Goal: Use online tool/utility: Utilize a website feature to perform a specific function

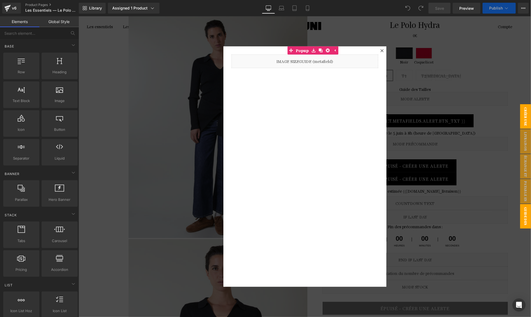
click at [529, 121] on span "CRÉER UNE ALERTE" at bounding box center [520, 116] width 22 height 24
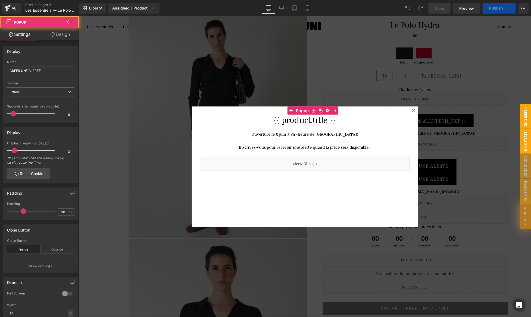
click at [526, 137] on span "livraison offerte" at bounding box center [520, 141] width 22 height 24
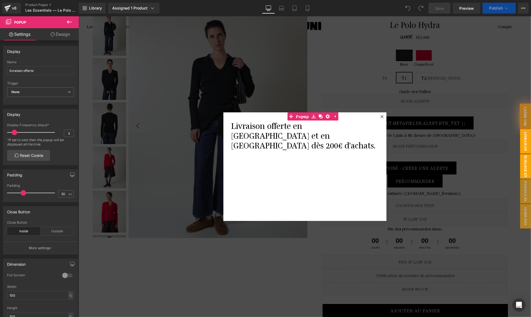
click at [525, 155] on span "échange et retour" at bounding box center [520, 166] width 22 height 24
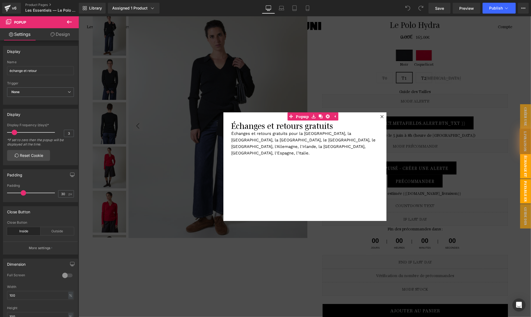
click at [527, 185] on span "Payable en 3X" at bounding box center [520, 191] width 22 height 24
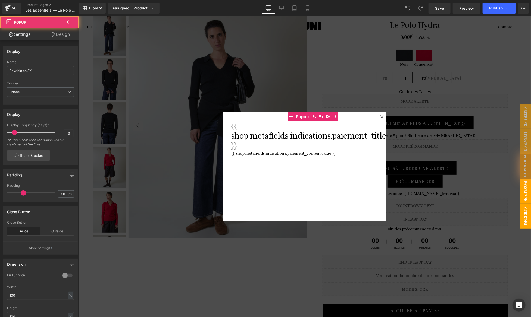
click at [527, 205] on span "Guide des tailles" at bounding box center [520, 216] width 22 height 24
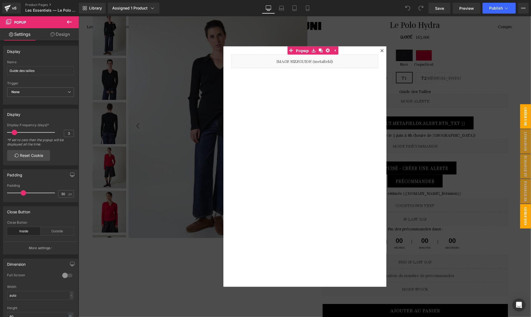
click at [524, 125] on span "CRÉER UNE ALERTE" at bounding box center [520, 116] width 22 height 24
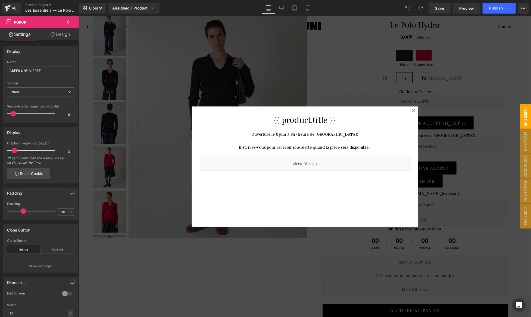
click at [523, 119] on span "CRÉER UNE ALERTE" at bounding box center [520, 116] width 22 height 24
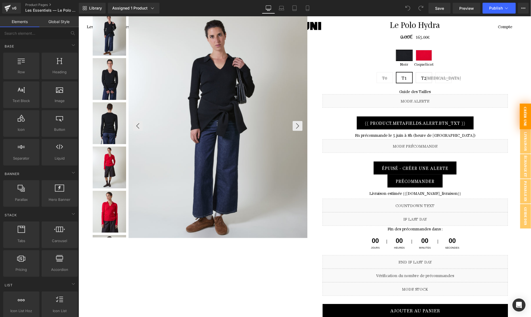
click at [523, 119] on span "CRÉER UNE ALERTE" at bounding box center [519, 116] width 23 height 26
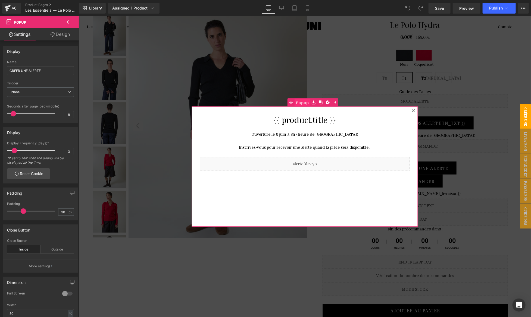
click at [304, 105] on span "Popup" at bounding box center [302, 102] width 16 height 8
click at [414, 111] on icon at bounding box center [413, 110] width 3 height 3
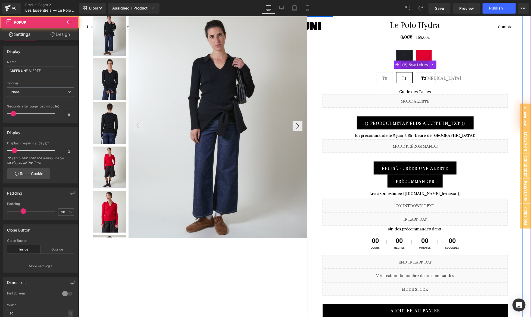
click at [416, 62] on span "(P) Swatches" at bounding box center [414, 64] width 29 height 8
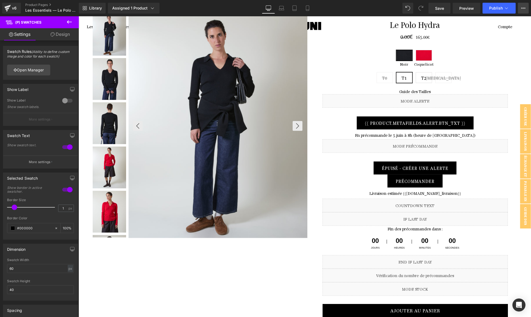
click at [525, 9] on icon at bounding box center [523, 8] width 4 height 4
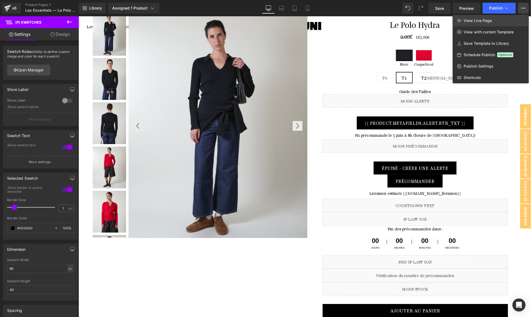
click at [501, 24] on link "View Live Page" at bounding box center [491, 20] width 76 height 11
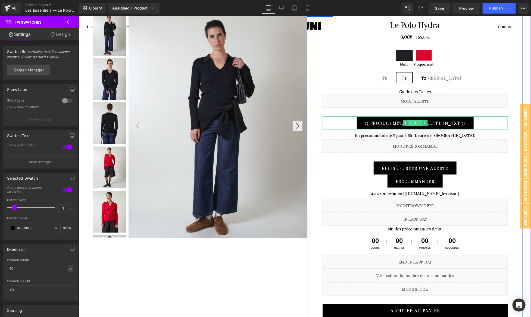
click at [416, 120] on span "Button" at bounding box center [414, 123] width 13 height 7
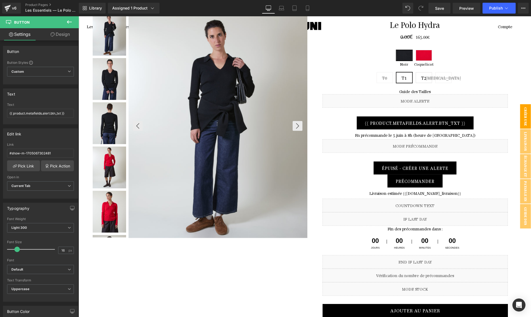
click at [529, 113] on span "CRÉER UNE ALERTE" at bounding box center [520, 116] width 22 height 24
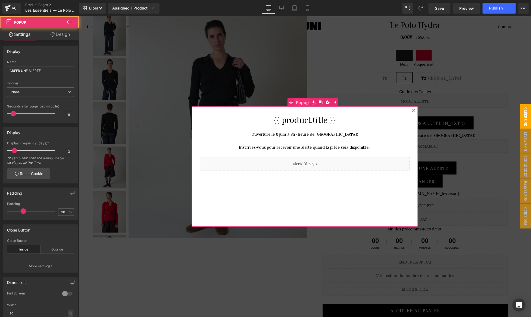
click at [306, 105] on span "Popup" at bounding box center [302, 102] width 16 height 8
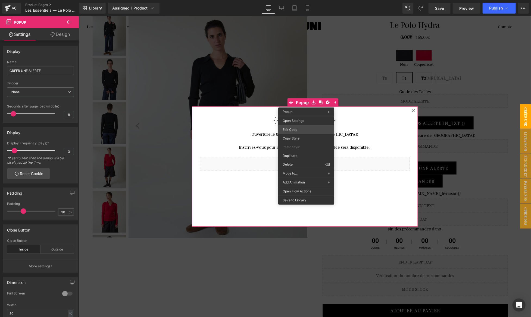
click at [302, 0] on div "Button You are previewing how the will restyle your page. You can not edit Elem…" at bounding box center [265, 0] width 531 height 0
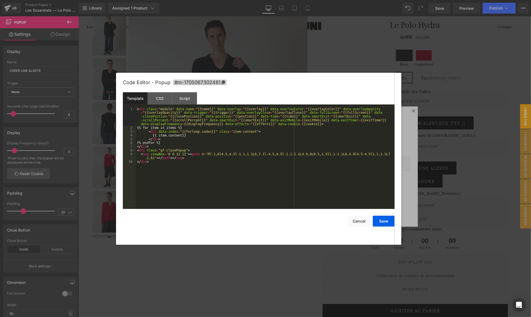
click at [223, 83] on icon at bounding box center [223, 82] width 3 height 4
click at [375, 53] on div at bounding box center [265, 158] width 531 height 317
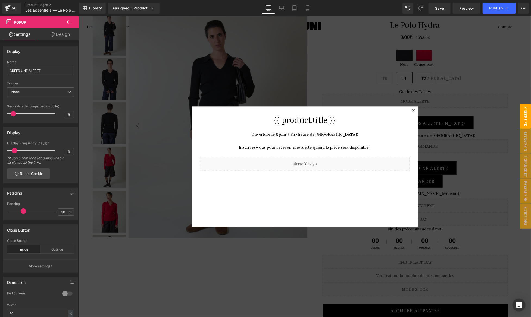
click at [374, 85] on div at bounding box center [304, 166] width 452 height 301
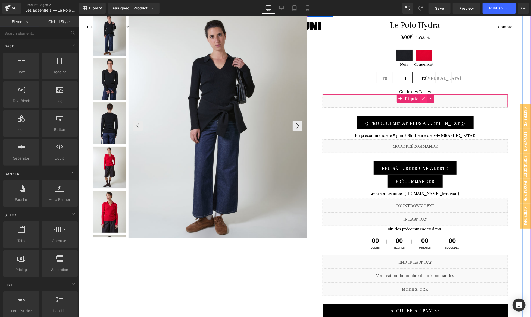
click at [425, 99] on ul "Liquid" at bounding box center [414, 98] width 37 height 8
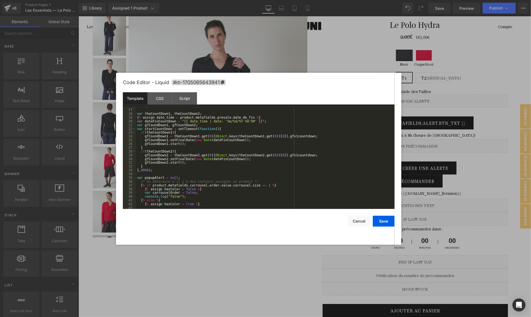
scroll to position [77, 0]
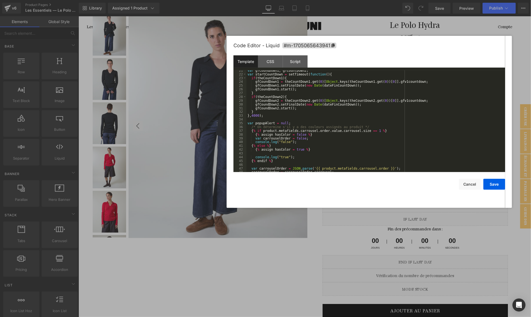
drag, startPoint x: 247, startPoint y: 77, endPoint x: 358, endPoint y: 40, distance: 116.8
click at [358, 40] on div "Code Editor - Liquid #m-1705065643941" at bounding box center [369, 46] width 272 height 20
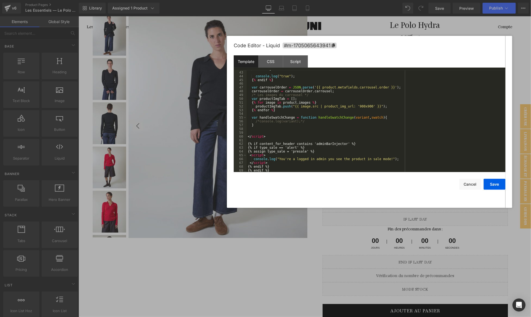
scroll to position [166, 0]
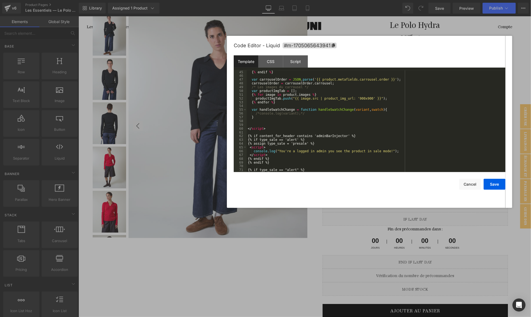
click at [325, 235] on div at bounding box center [265, 158] width 531 height 317
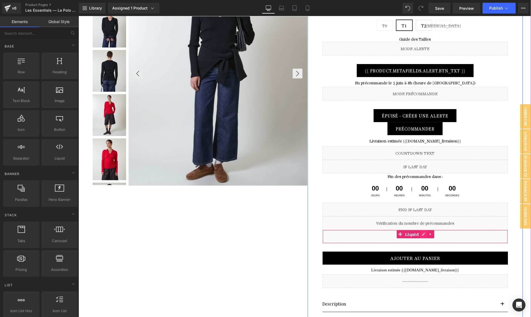
scroll to position [106, 0]
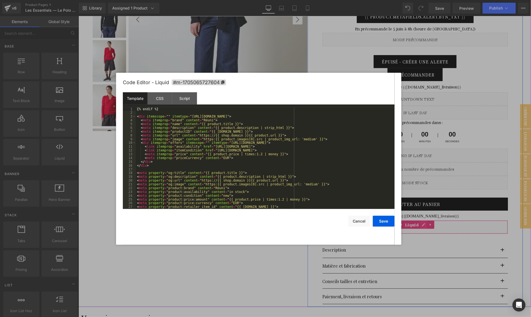
click at [426, 224] on ul "Liquid" at bounding box center [414, 225] width 37 height 8
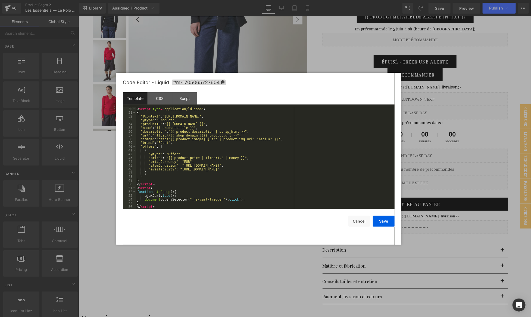
click at [444, 182] on div at bounding box center [265, 158] width 531 height 317
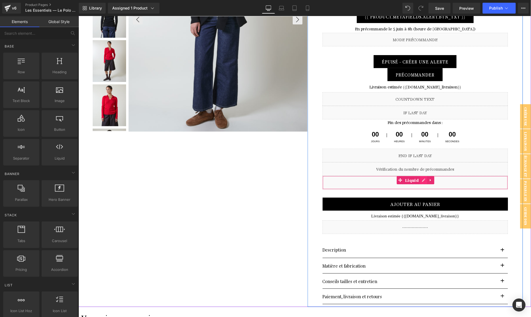
click at [423, 182] on link at bounding box center [423, 180] width 7 height 8
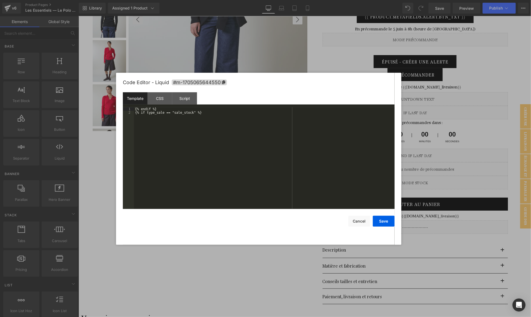
click at [454, 170] on div at bounding box center [265, 158] width 531 height 317
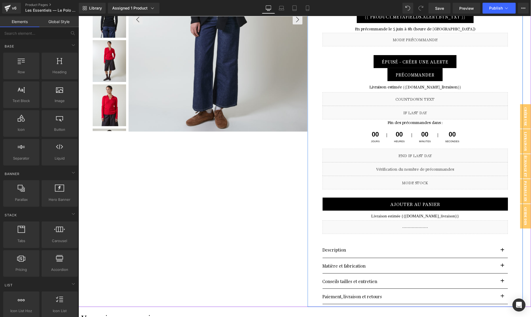
click at [425, 167] on ul "Liquid" at bounding box center [415, 166] width 30 height 7
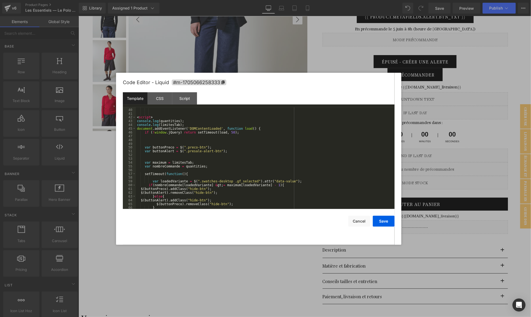
scroll to position [146, 0]
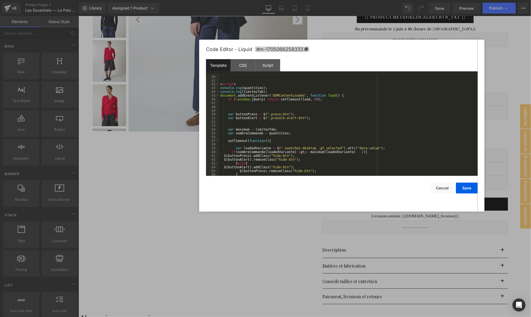
drag, startPoint x: 276, startPoint y: 91, endPoint x: 359, endPoint y: 58, distance: 89.5
click at [359, 58] on div "Code Editor - Liquid #m-1705066258333" at bounding box center [342, 50] width 272 height 20
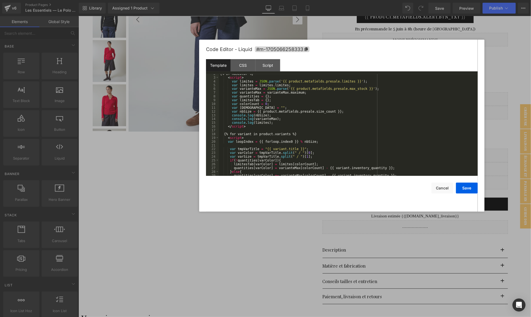
scroll to position [264, 0]
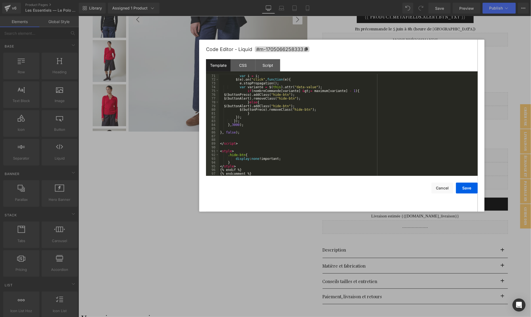
click at [326, 102] on div "var i = i ; $ ( e ) . on ( "click" , function ( e ) { e . stopPropagation ( ) ;…" at bounding box center [347, 128] width 256 height 109
click at [303, 103] on div "var i = i ; $ ( e ) . on ( "click" , function ( e ) { e . stopPropagation ( ) ;…" at bounding box center [347, 128] width 256 height 109
click at [425, 76] on input at bounding box center [428, 77] width 79 height 4
paste input "#m-1705067302481"
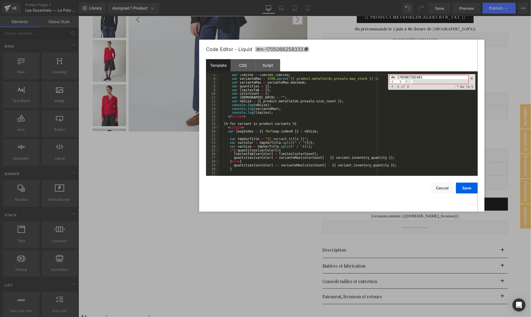
scroll to position [3, 0]
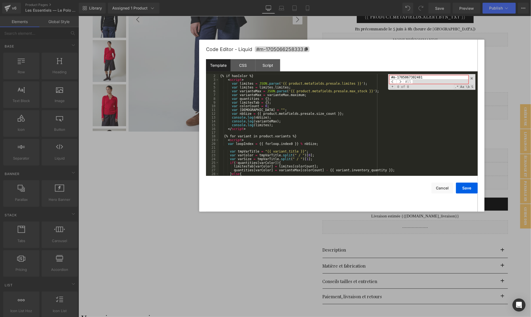
type input "#m-1705067302481"
click at [259, 132] on div "{% comment %} {% if hasColor %} < script > var limites = JSON . parse ( '{{ pro…" at bounding box center [347, 125] width 256 height 109
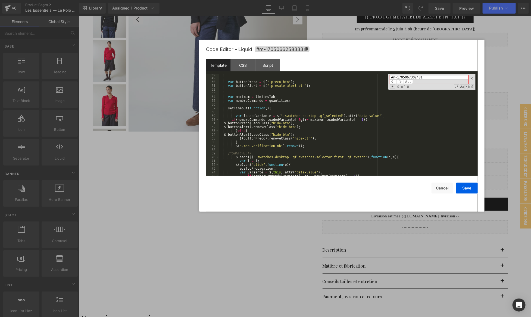
scroll to position [264, 0]
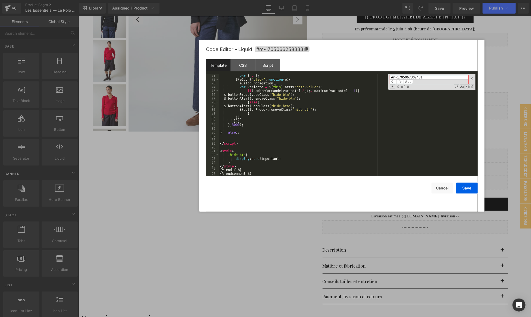
click at [494, 64] on div at bounding box center [265, 158] width 531 height 317
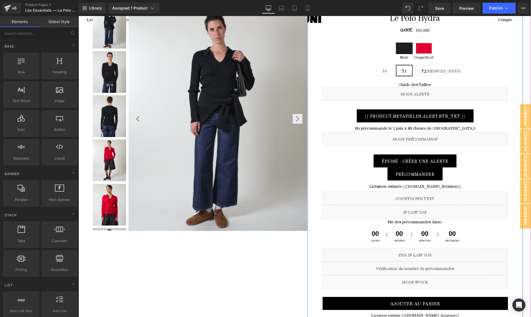
scroll to position [0, 0]
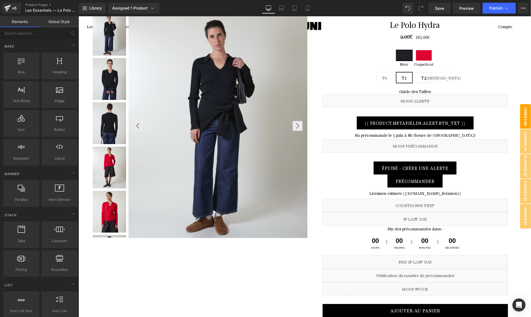
click at [522, 113] on span "CRÉER UNE ALERTE" at bounding box center [520, 116] width 22 height 24
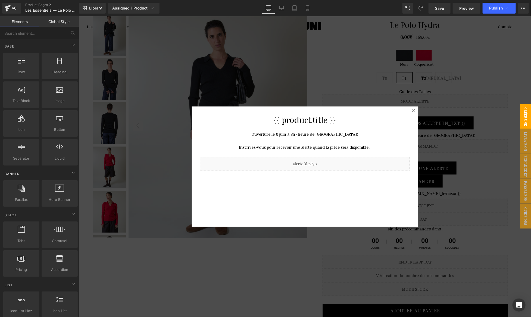
click at [372, 65] on div at bounding box center [304, 166] width 452 height 301
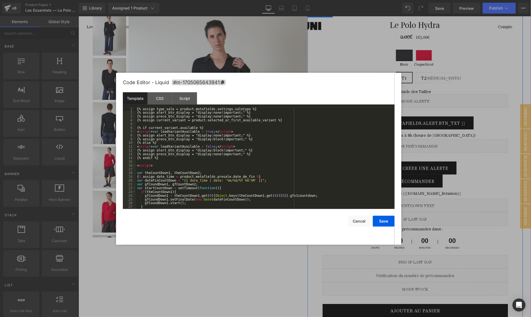
click at [421, 98] on icon at bounding box center [421, 98] width 3 height 3
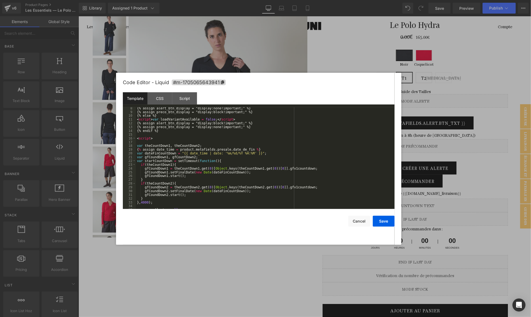
scroll to position [166, 0]
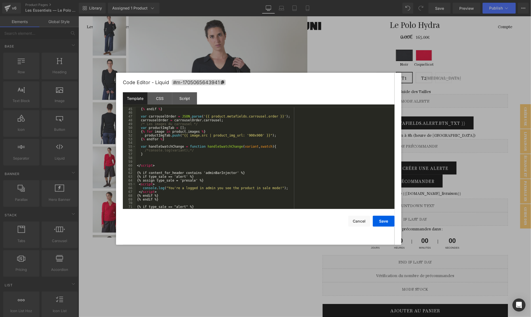
click at [428, 138] on div at bounding box center [265, 158] width 531 height 317
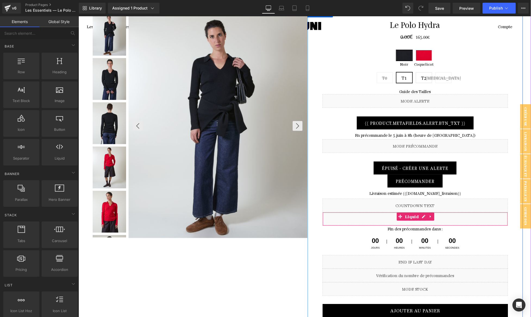
click at [420, 221] on div "Liquid" at bounding box center [415, 219] width 186 height 14
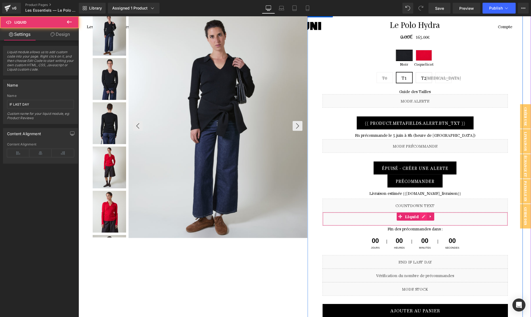
click at [422, 217] on icon at bounding box center [423, 217] width 4 height 4
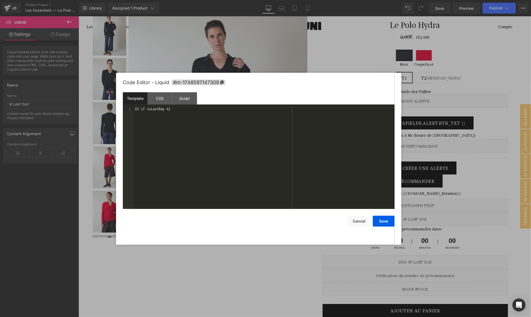
click at [423, 250] on div at bounding box center [265, 158] width 531 height 317
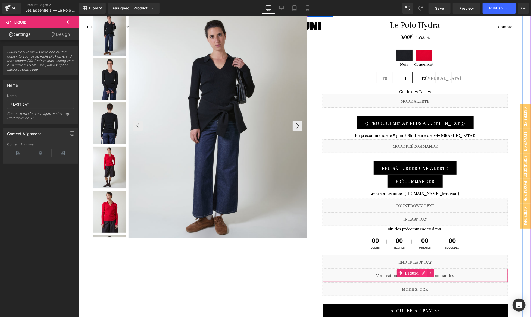
click at [423, 275] on link at bounding box center [423, 273] width 7 height 8
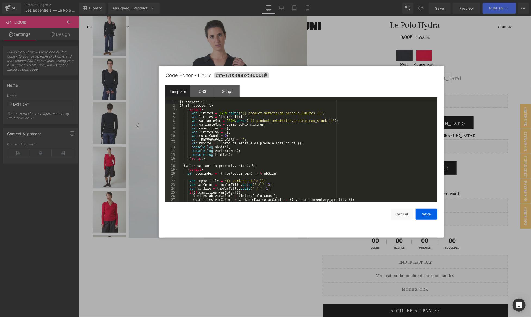
drag, startPoint x: 324, startPoint y: 73, endPoint x: 431, endPoint y: 59, distance: 108.0
click at [429, 66] on div "Code Editor - Liquid #m-1705066258333" at bounding box center [301, 76] width 272 height 20
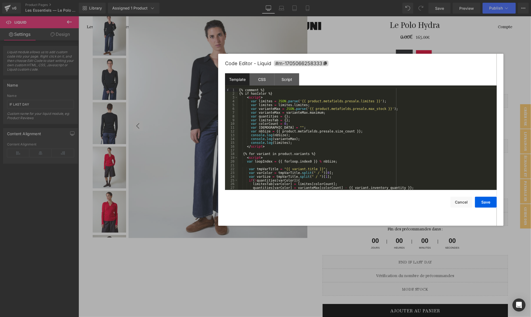
drag, startPoint x: 382, startPoint y: 67, endPoint x: 296, endPoint y: 67, distance: 86.4
click at [296, 67] on div "Code Editor - Liquid #m-1705066258333" at bounding box center [361, 64] width 272 height 20
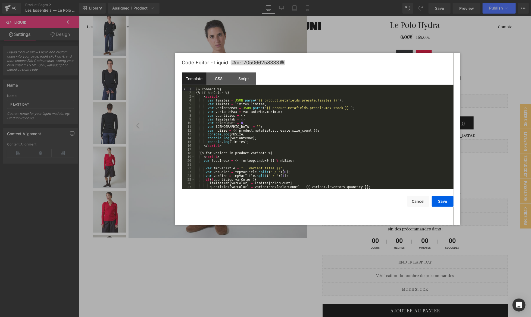
drag, startPoint x: 296, startPoint y: 67, endPoint x: 350, endPoint y: 55, distance: 55.5
click at [350, 55] on div "Code Editor - Liquid #m-1705066258333" at bounding box center [318, 63] width 272 height 20
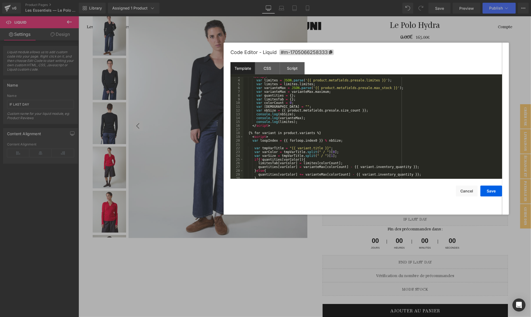
scroll to position [10, 0]
drag, startPoint x: 347, startPoint y: 37, endPoint x: 268, endPoint y: 21, distance: 80.5
click at [347, 37] on div at bounding box center [265, 158] width 531 height 317
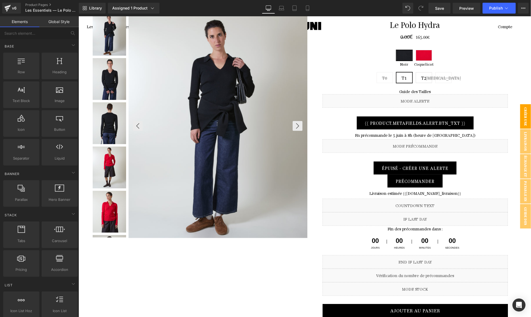
click at [530, 115] on span "CRÉER UNE ALERTE" at bounding box center [520, 116] width 22 height 24
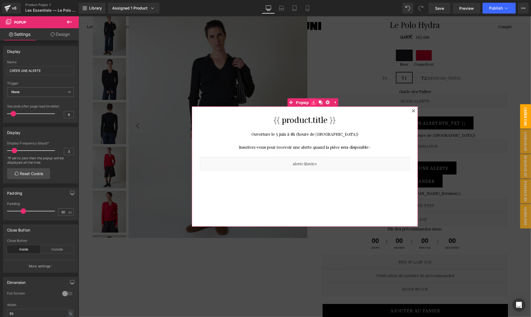
click at [312, 103] on icon at bounding box center [313, 103] width 4 height 4
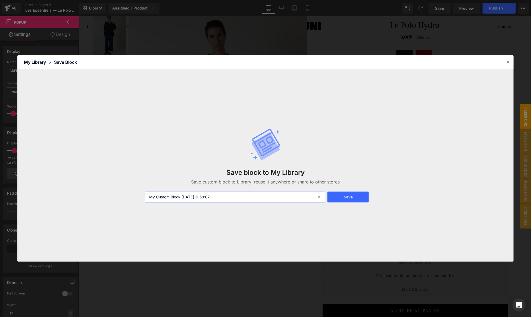
click at [262, 198] on input "My Custom Block [DATE] 11:58:07" at bounding box center [235, 197] width 181 height 11
type input "popup alerte"
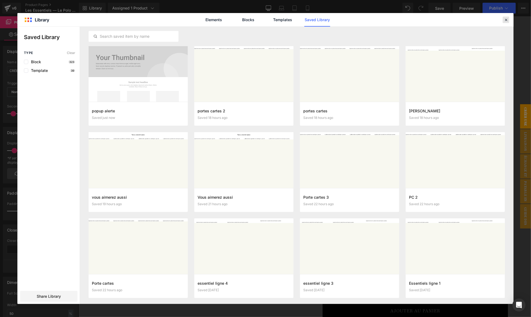
click at [504, 18] on icon at bounding box center [505, 19] width 5 height 5
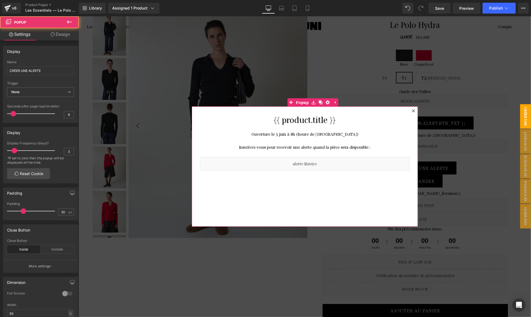
click at [411, 112] on div at bounding box center [413, 110] width 7 height 7
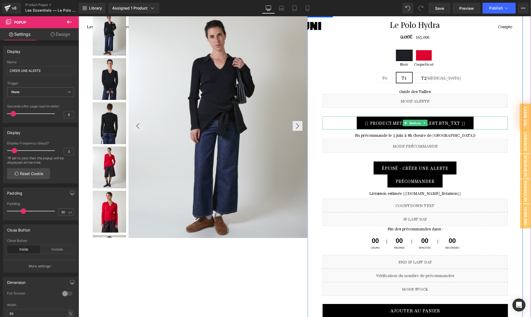
click at [413, 122] on span "Button" at bounding box center [414, 123] width 13 height 7
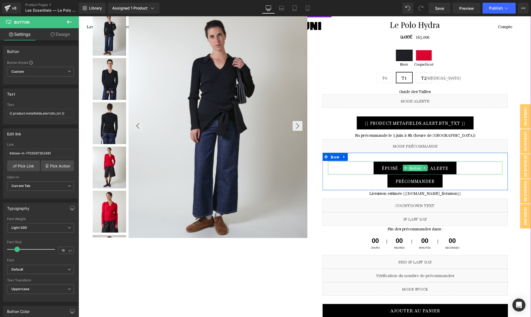
click at [415, 169] on span "Button" at bounding box center [414, 168] width 13 height 7
click at [413, 180] on span "(P) Cart Button" at bounding box center [423, 181] width 34 height 8
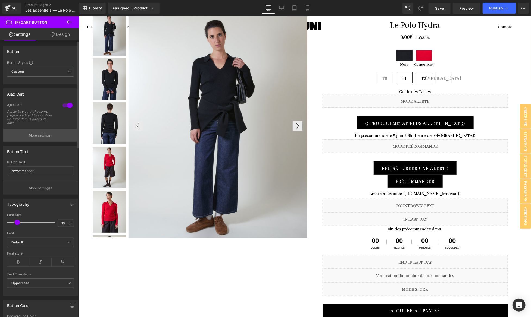
click at [45, 136] on p "More settings" at bounding box center [40, 135] width 22 height 5
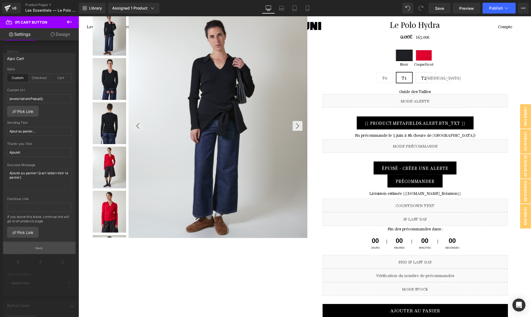
click at [42, 246] on p "Back" at bounding box center [39, 248] width 7 height 4
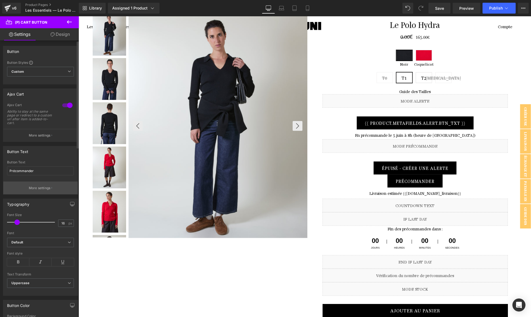
click at [38, 188] on p "More settings" at bounding box center [40, 188] width 22 height 5
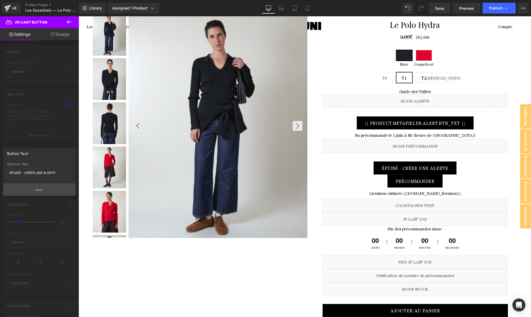
click at [38, 189] on p "Back" at bounding box center [39, 190] width 7 height 4
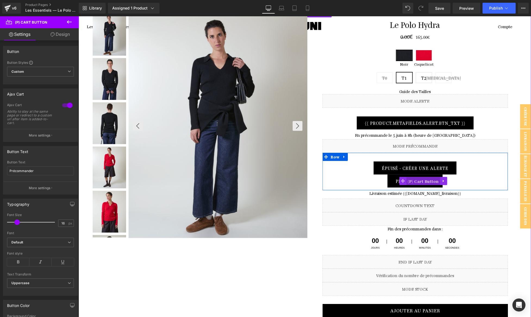
click at [414, 178] on span "(P) Cart Button" at bounding box center [423, 181] width 34 height 8
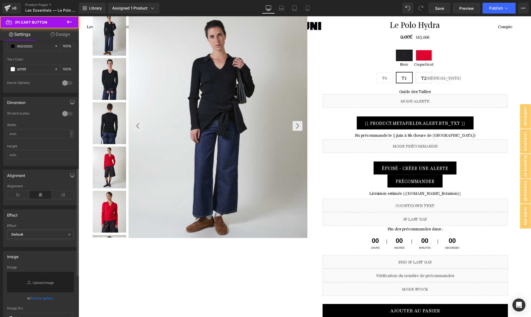
scroll to position [436, 0]
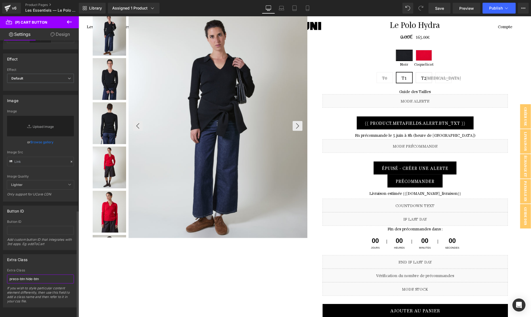
click at [28, 275] on input "preco-btn hide-btn" at bounding box center [40, 279] width 67 height 9
click at [18, 275] on input "preco-btn hide-btn" at bounding box center [40, 279] width 67 height 9
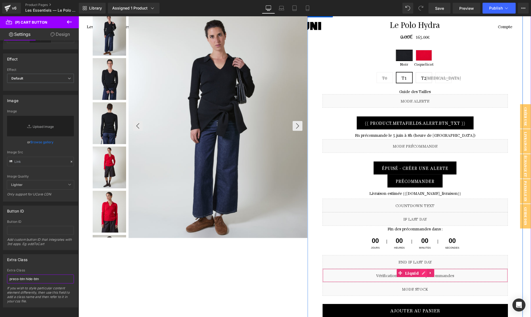
click at [421, 272] on icon at bounding box center [423, 273] width 4 height 4
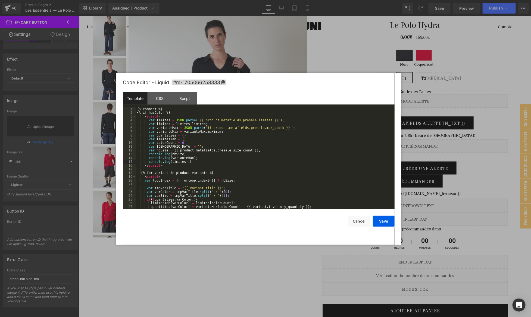
click at [290, 161] on div "{% comment %} {% if hasColor %} < script > var limites = JSON . parse ( '{{ pro…" at bounding box center [264, 161] width 256 height 109
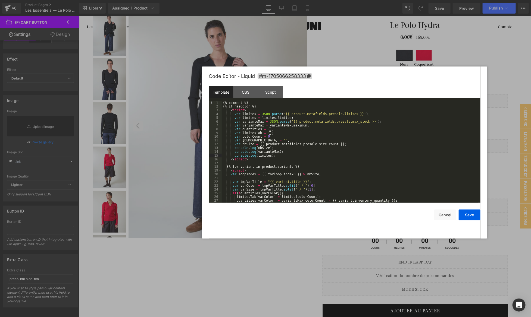
drag, startPoint x: 284, startPoint y: 80, endPoint x: 346, endPoint y: 73, distance: 62.3
click at [346, 73] on div "Code Editor - Liquid #m-1705066258333" at bounding box center [345, 77] width 272 height 20
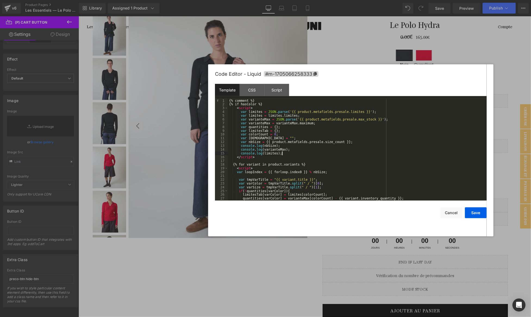
click at [310, 117] on div "{% comment %} {% if hasColor %} < script > var limites = JSON . parse ( '{{ pro…" at bounding box center [356, 153] width 256 height 109
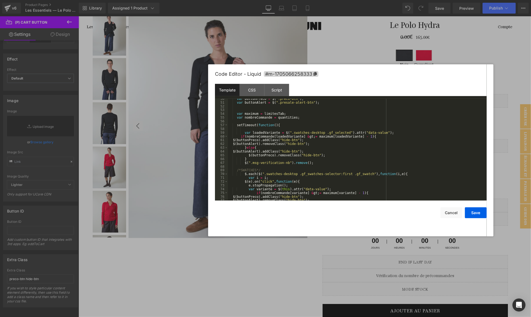
scroll to position [177, 0]
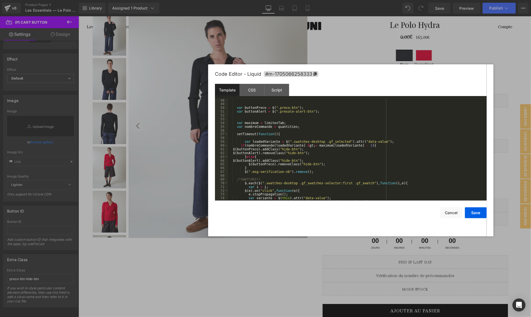
click at [251, 150] on div "var buttonPreco = $ ( ".preco-btn" ) ; var buttonAlert = $ ( ".presale-alert-bt…" at bounding box center [356, 153] width 256 height 109
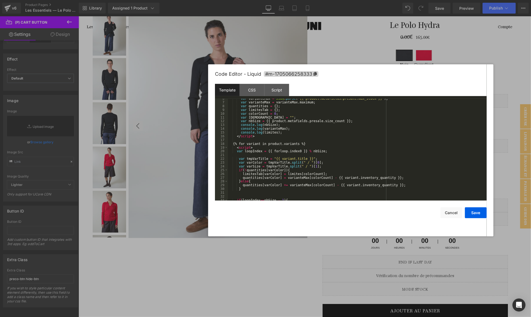
scroll to position [0, 0]
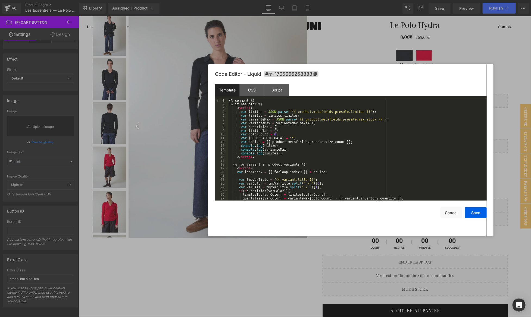
click at [289, 133] on div "{% comment %} {% if hasColor %} < script > var limites = JSON . parse ( '{{ pro…" at bounding box center [356, 153] width 256 height 109
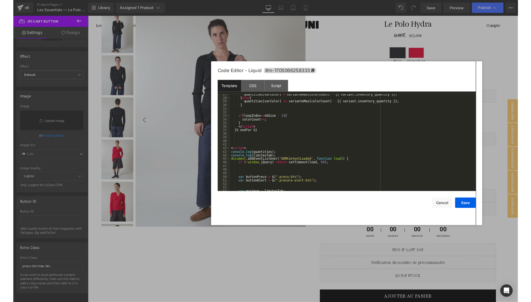
scroll to position [100, 0]
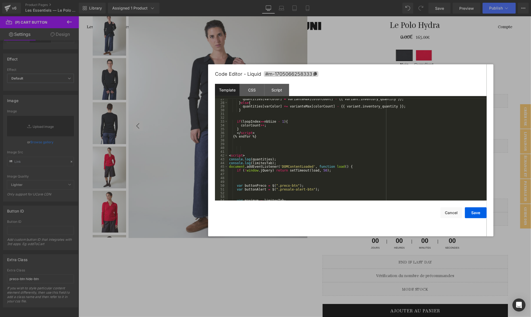
click at [30, 225] on div at bounding box center [265, 158] width 531 height 317
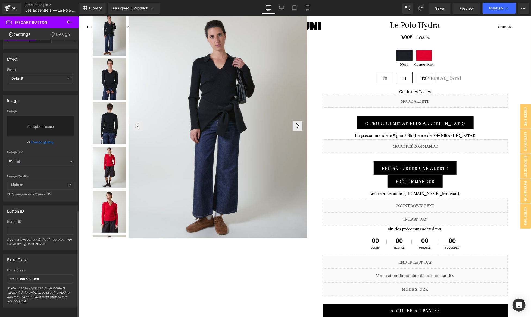
click at [30, 279] on div "Extra Class preco-btn hide-btn If you wish to style particular content element …" at bounding box center [40, 288] width 67 height 39
drag, startPoint x: 24, startPoint y: 274, endPoint x: -4, endPoint y: 274, distance: 27.7
click at [0, 274] on html "(P) Cart Button You are previewing how the will restyle your page. You can not …" at bounding box center [265, 158] width 531 height 317
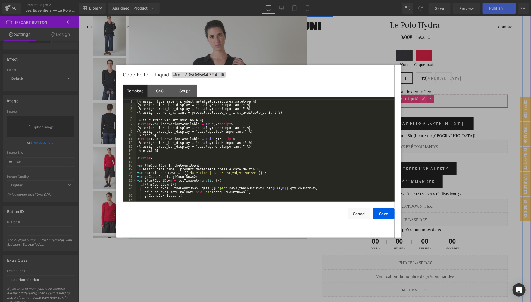
click at [420, 99] on link at bounding box center [423, 98] width 7 height 8
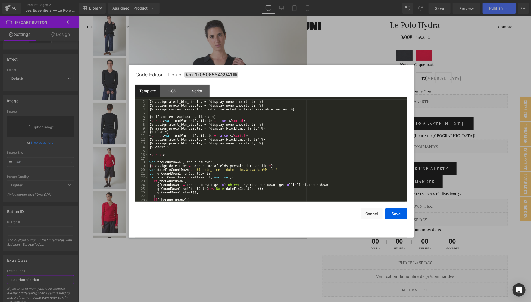
drag, startPoint x: 238, startPoint y: 75, endPoint x: 325, endPoint y: 75, distance: 86.4
click at [325, 75] on div "Code Editor - Liquid #m-1705065643941" at bounding box center [271, 75] width 272 height 20
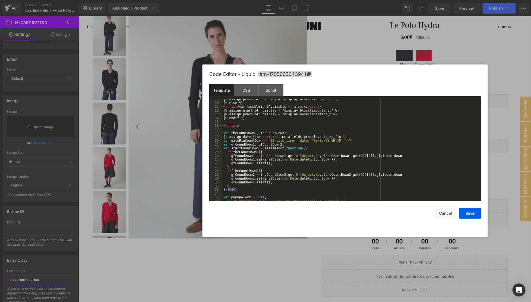
scroll to position [0, 0]
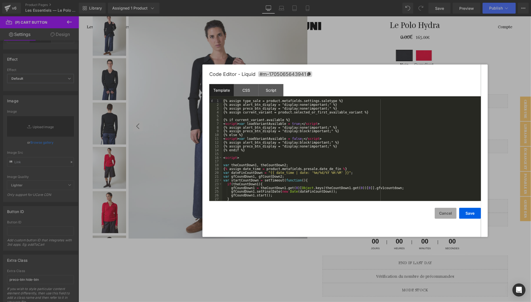
click at [445, 212] on button "Cancel" at bounding box center [446, 213] width 22 height 11
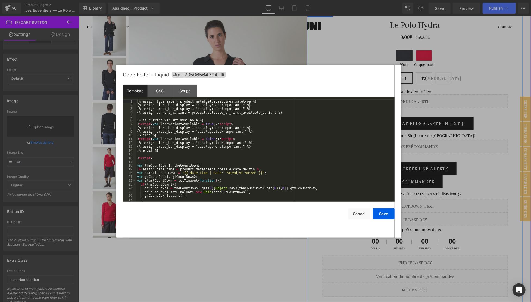
click at [421, 99] on icon at bounding box center [421, 98] width 3 height 3
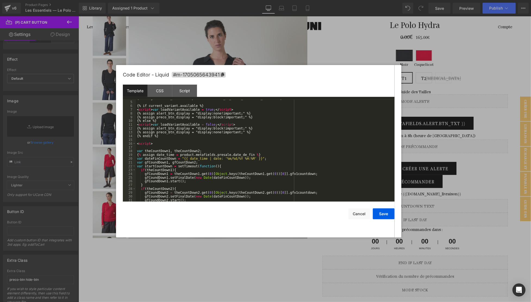
scroll to position [11, 0]
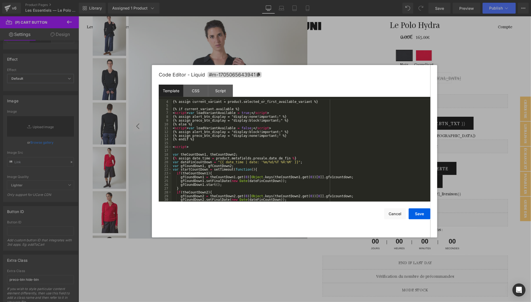
drag, startPoint x: 244, startPoint y: 74, endPoint x: 302, endPoint y: 74, distance: 57.3
click at [302, 74] on div "Code Editor - Liquid #m-1705065643941" at bounding box center [295, 75] width 272 height 20
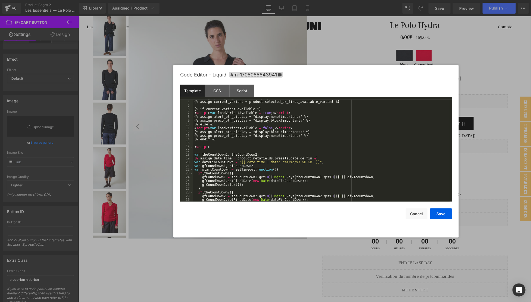
click at [269, 129] on div "{% assign preco_btn_display = "display:none!important;" %} {% assign current_va…" at bounding box center [321, 150] width 256 height 109
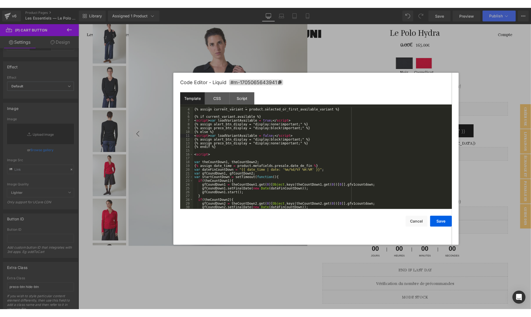
scroll to position [0, 0]
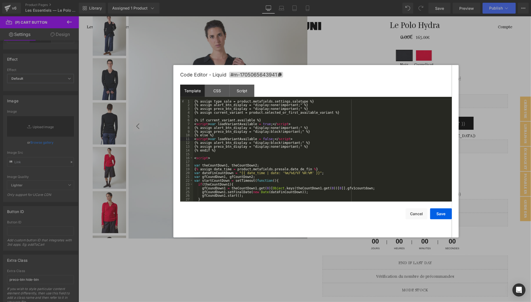
click at [225, 155] on div "{% assign type_sale = product.metafields.settings.saletype %} {% assign alert_b…" at bounding box center [321, 153] width 256 height 109
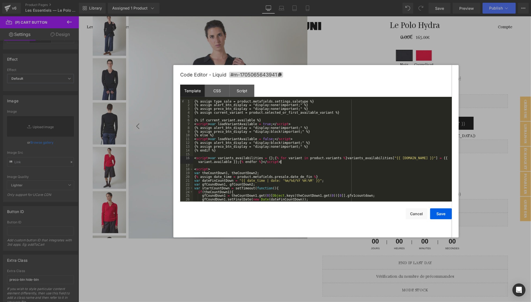
click at [210, 160] on div "{% assign type_sale = product.metafields.settings.saletype %} {% assign alert_b…" at bounding box center [321, 153] width 256 height 109
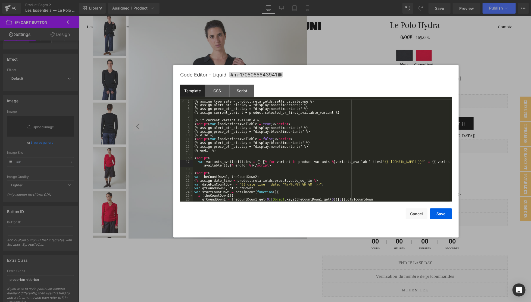
click at [263, 162] on div "{% assign type_sale = product.metafields.settings.saletype %} {% assign alert_b…" at bounding box center [321, 153] width 256 height 109
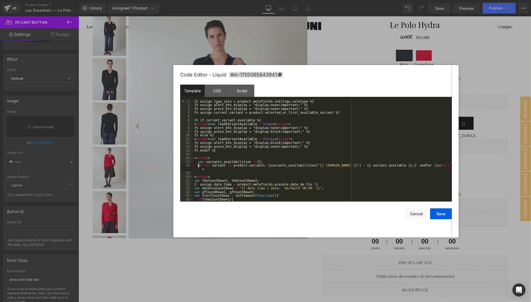
click at [270, 166] on div "{% assign type_sale = product.metafields.settings.saletype %} {% assign alert_b…" at bounding box center [321, 153] width 256 height 109
click at [335, 170] on div "{% assign type_sale = product.metafields.settings.saletype %} {% assign alert_b…" at bounding box center [321, 153] width 256 height 109
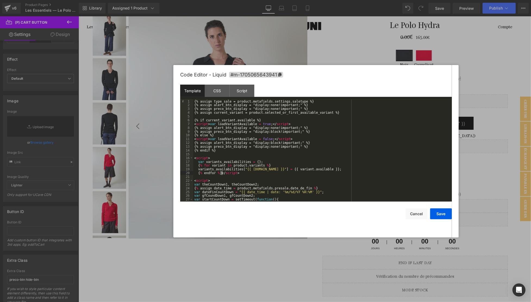
click at [222, 174] on div "{% assign type_sale = product.metafields.settings.saletype %} {% assign alert_b…" at bounding box center [321, 153] width 256 height 109
click at [237, 172] on div "{% assign type_sale = product.metafields.settings.saletype %} {% assign alert_b…" at bounding box center [321, 153] width 256 height 109
click at [343, 174] on div "{% assign type_sale = product.metafields.settings.saletype %} {% assign alert_b…" at bounding box center [321, 153] width 256 height 109
click at [443, 216] on button "Save" at bounding box center [441, 213] width 22 height 11
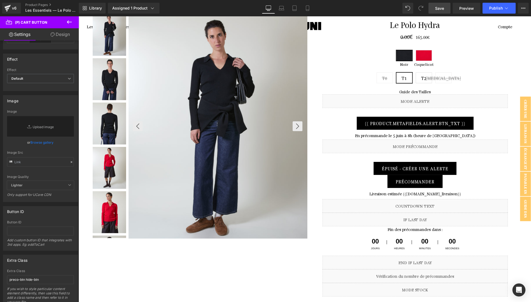
click at [441, 7] on span "Save" at bounding box center [439, 8] width 9 height 6
click at [505, 4] on button "Publish" at bounding box center [498, 8] width 33 height 11
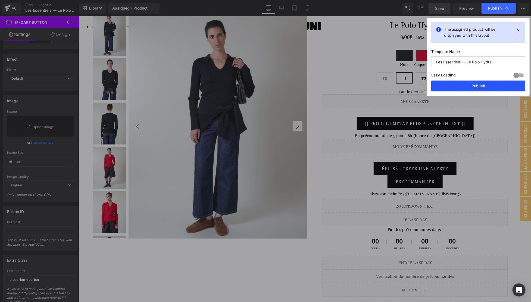
click at [488, 83] on button "Publish" at bounding box center [478, 85] width 94 height 11
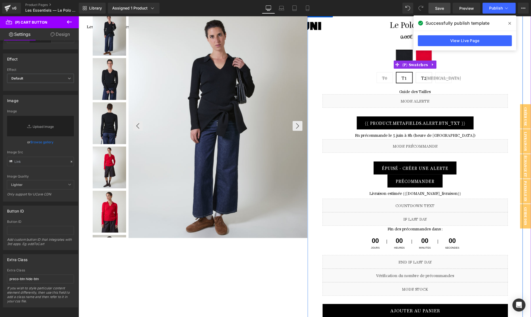
click at [423, 80] on span "T2" at bounding box center [423, 77] width 5 height 10
click at [406, 81] on span "T1" at bounding box center [403, 77] width 5 height 10
click at [412, 66] on span "(P) Swatches" at bounding box center [414, 65] width 29 height 8
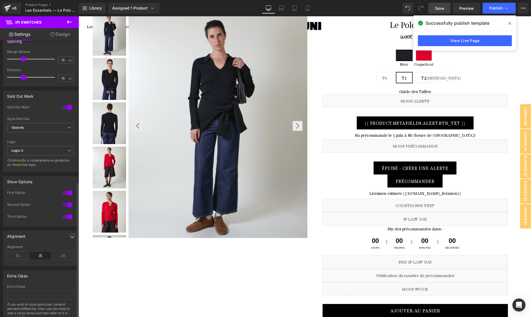
scroll to position [287, 0]
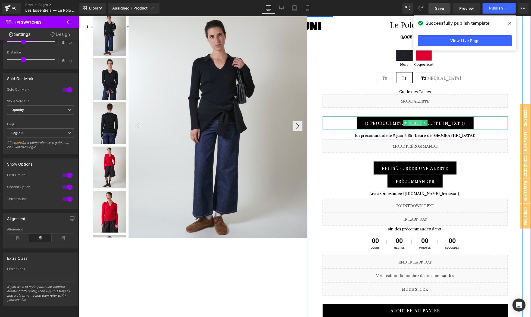
click at [413, 122] on span "Button" at bounding box center [414, 123] width 13 height 7
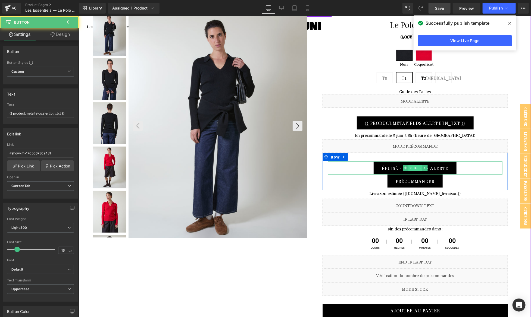
click at [413, 167] on span "Button" at bounding box center [414, 168] width 13 height 7
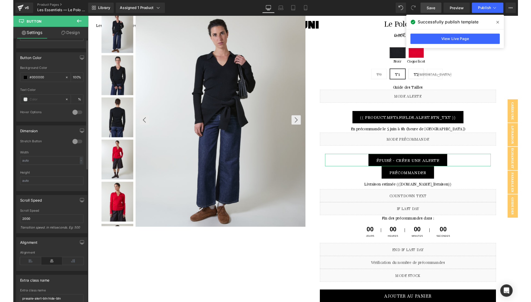
scroll to position [286, 0]
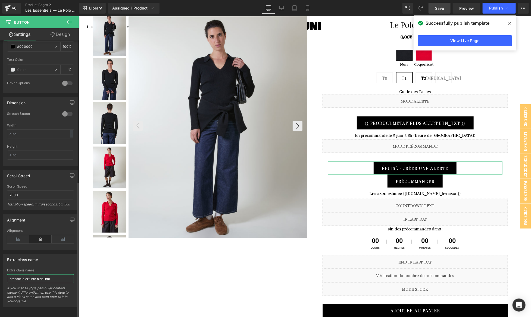
click at [37, 275] on input "presale-alert-btn hide-btn" at bounding box center [40, 279] width 67 height 9
click at [525, 110] on span "CRÉER UNE ALERTE" at bounding box center [520, 116] width 22 height 24
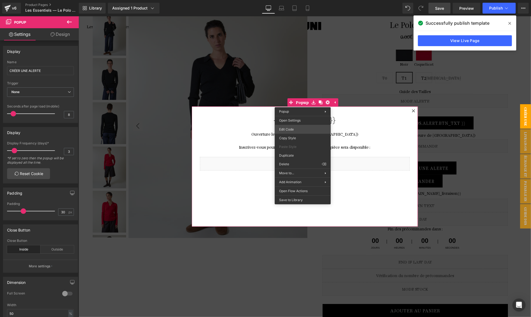
click at [290, 0] on div "Button You are previewing how the will restyle your page. You can not edit Elem…" at bounding box center [265, 0] width 531 height 0
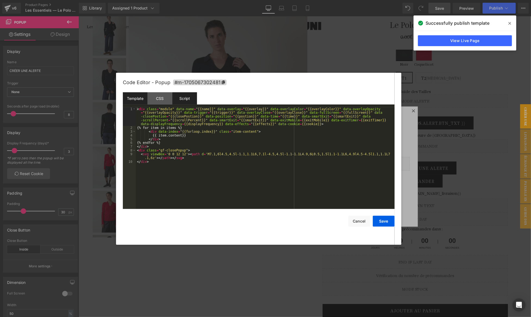
click at [181, 95] on div "Script" at bounding box center [184, 98] width 25 height 12
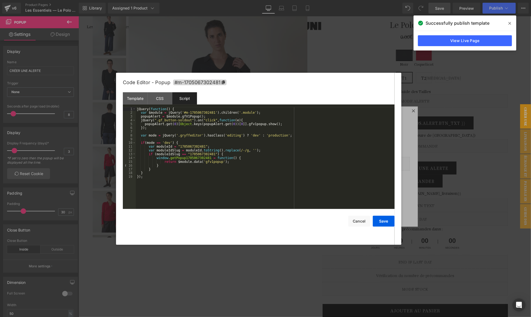
click at [174, 129] on div "jQuery ( function ( ) { var $module = jQuery ( '#m-1705067302481' ) . children …" at bounding box center [265, 161] width 259 height 109
click at [141, 121] on div "jQuery ( function ( ) { var $module = jQuery ( '#m-1705067302481' ) . children …" at bounding box center [265, 161] width 259 height 109
click at [151, 129] on div "jQuery ( function ( ) { var $module = jQuery ( '#m-1705067302481' ) . children …" at bounding box center [265, 161] width 259 height 109
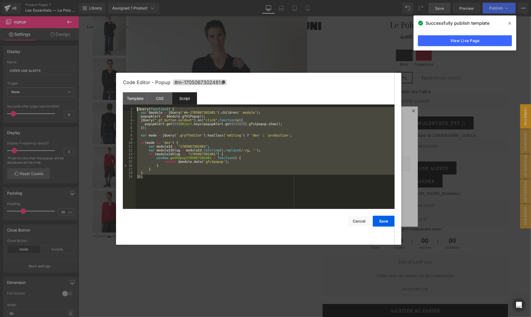
drag, startPoint x: 166, startPoint y: 187, endPoint x: 131, endPoint y: 107, distance: 87.3
click at [131, 107] on div "Template CSS Script Data 1 2 3 4 5 6 7 8 9 10 < div class = "module" data-name …" at bounding box center [259, 150] width 272 height 117
click at [162, 150] on div "jQuery ( function ( ) { var $module = jQuery ( '#m-1705067302481' ) . children …" at bounding box center [265, 161] width 259 height 109
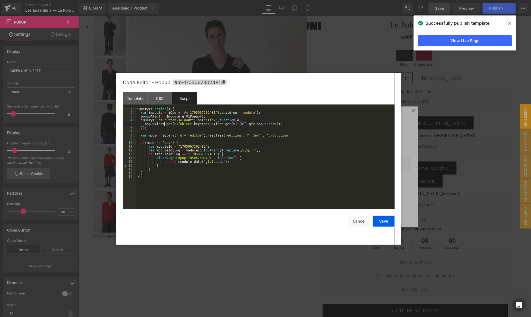
click at [165, 125] on div "jQuery ( function ( ) { var $module = jQuery ( '#m-1705067302481' ) . children …" at bounding box center [265, 161] width 259 height 109
drag, startPoint x: 158, startPoint y: 121, endPoint x: 191, endPoint y: 120, distance: 32.9
click at [191, 120] on div "jQuery ( function ( ) { var $module = jQuery ( '#m-1705067302481' ) . children …" at bounding box center [265, 161] width 259 height 109
click at [167, 184] on div "jQuery ( function ( ) { var $module = jQuery ( '#m-1705067302481' ) . children …" at bounding box center [265, 161] width 259 height 109
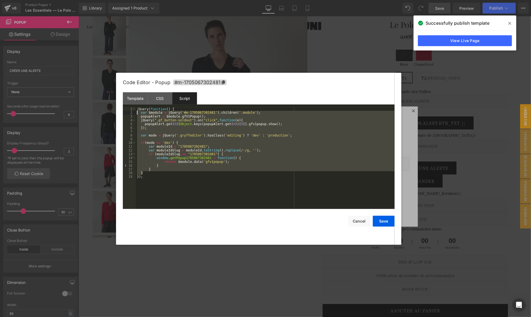
drag, startPoint x: 156, startPoint y: 173, endPoint x: 125, endPoint y: 114, distance: 66.5
click at [125, 114] on pre "1 2 3 4 5 6 7 8 9 10 11 12 13 14 15 16 17 18 19 jQuery ( function ( ) { var $mo…" at bounding box center [259, 158] width 272 height 102
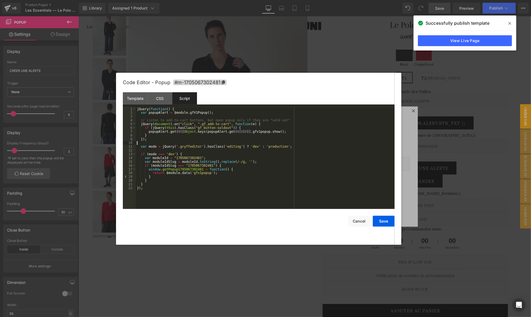
click at [187, 144] on div "jQuery ( function ( ) { var popupAlert = $module . gfV1Popup ( ) ; // Listen to…" at bounding box center [265, 161] width 259 height 109
click at [380, 220] on button "Save" at bounding box center [384, 221] width 22 height 11
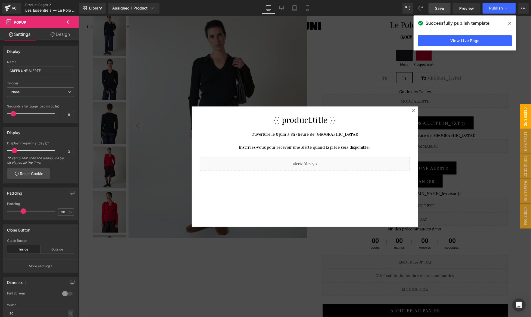
click at [447, 126] on div at bounding box center [304, 166] width 452 height 301
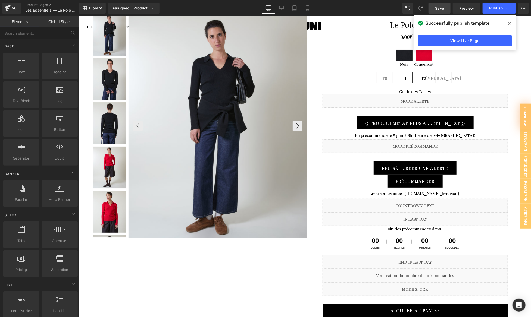
click at [440, 11] on span "Save" at bounding box center [439, 8] width 9 height 6
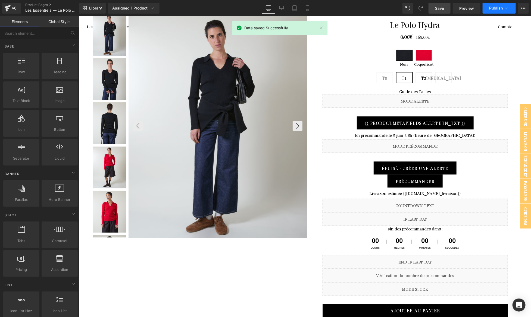
click at [493, 9] on span "Publish" at bounding box center [496, 8] width 14 height 4
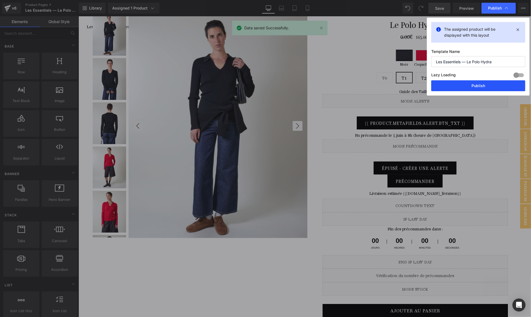
click at [478, 83] on button "Publish" at bounding box center [478, 85] width 94 height 11
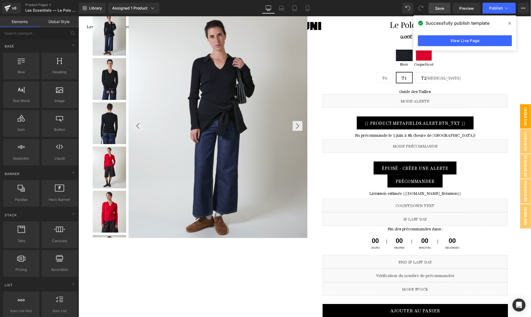
click at [526, 118] on span "CRÉER UNE ALERTE" at bounding box center [520, 116] width 22 height 24
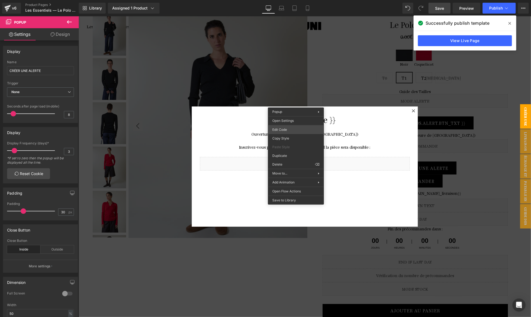
click at [284, 0] on div "Button You are previewing how the will restyle your page. You can not edit Elem…" at bounding box center [265, 0] width 531 height 0
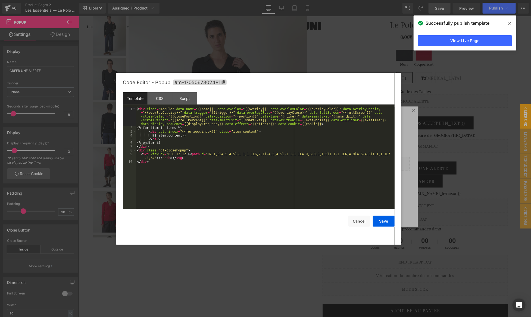
click at [168, 107] on div "Template CSS Script Data" at bounding box center [259, 99] width 272 height 15
click at [186, 107] on div "Template CSS Script Data" at bounding box center [259, 99] width 272 height 15
click at [186, 99] on div "Script" at bounding box center [184, 98] width 25 height 12
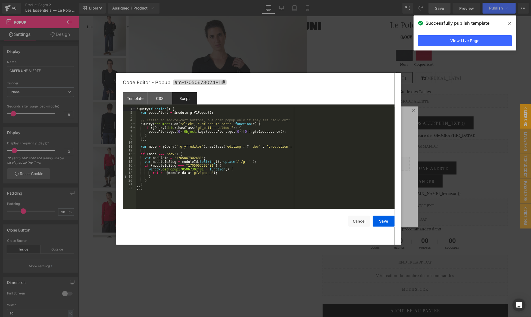
click at [178, 138] on div "jQuery ( function ( ) { var popupAlert = $module . gfV1Popup ( ) ; // Listen to…" at bounding box center [265, 161] width 259 height 109
click at [172, 128] on div "jQuery ( function ( ) { var popupAlert = $module . gfV1Popup ( ) ; // Listen to…" at bounding box center [265, 161] width 259 height 109
click at [187, 128] on div "jQuery ( function ( ) { var popupAlert = $module . gfV1Popup ( ) ; // Listen to…" at bounding box center [265, 161] width 259 height 109
click at [207, 128] on div "jQuery ( function ( ) { var popupAlert = $module . gfV1Popup ( ) ; // Listen to…" at bounding box center [265, 161] width 259 height 109
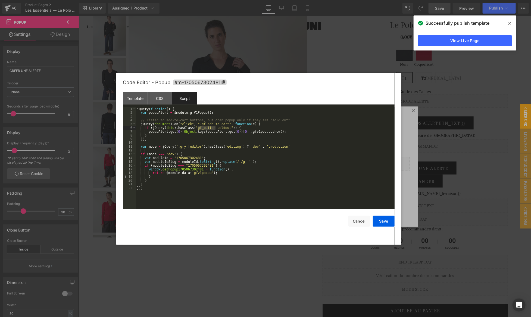
click at [197, 128] on div "jQuery ( function ( ) { var popupAlert = $module . gfV1Popup ( ) ; // Listen to…" at bounding box center [265, 161] width 259 height 109
click at [170, 115] on div "jQuery ( function ( ) { var popupAlert = $module . gfV1Popup ( ) ; // Listen to…" at bounding box center [265, 161] width 259 height 109
click at [269, 124] on div "jQuery ( function ( ) { var popupAlert = $module . gfV1Popup ( ) ; // Listen to…" at bounding box center [265, 161] width 259 height 109
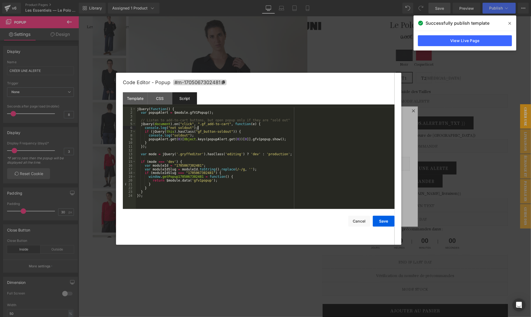
click at [285, 127] on div "jQuery ( function ( ) { var popupAlert = $module . gfV1Popup ( ) ; // Listen to…" at bounding box center [265, 161] width 259 height 109
click at [284, 134] on div "jQuery ( function ( ) { var popupAlert = $module . gfV1Popup ( ) ; // Listen to…" at bounding box center [265, 161] width 259 height 109
click at [278, 139] on div "jQuery ( function ( ) { var popupAlert = $module . gfV1Popup ( ) ; // Listen to…" at bounding box center [265, 161] width 259 height 109
click at [276, 143] on div "jQuery ( function ( ) { var popupAlert = $module . gfV1Popup ( ) ; // Listen to…" at bounding box center [265, 161] width 259 height 109
click at [274, 147] on div "jQuery ( function ( ) { var popupAlert = $module . gfV1Popup ( ) ; // Listen to…" at bounding box center [265, 161] width 259 height 109
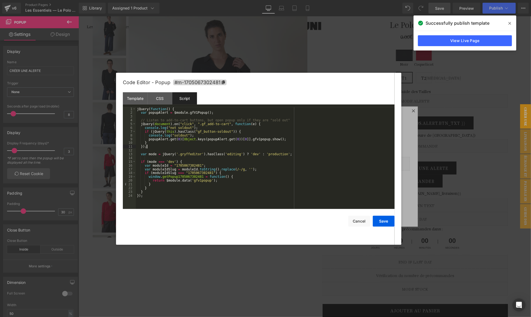
click at [269, 145] on div "jQuery ( function ( ) { var popupAlert = $module . gfV1Popup ( ) ; // Listen to…" at bounding box center [265, 161] width 259 height 109
click at [378, 219] on button "Save" at bounding box center [384, 221] width 22 height 11
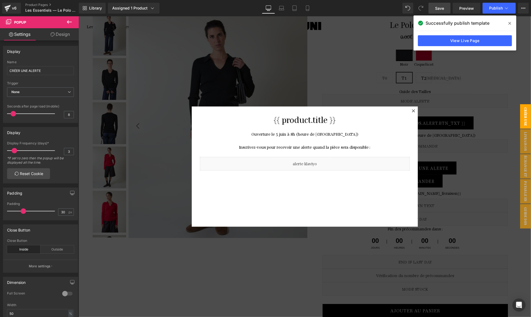
click at [443, 5] on span "Save" at bounding box center [439, 8] width 9 height 6
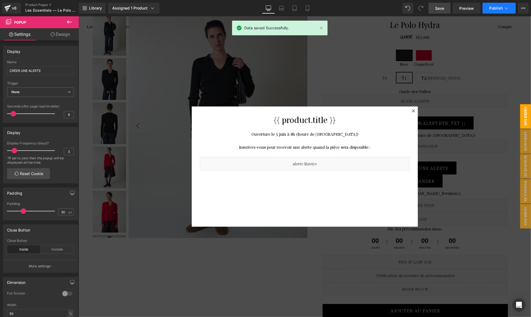
click at [490, 4] on button "Publish" at bounding box center [498, 8] width 33 height 11
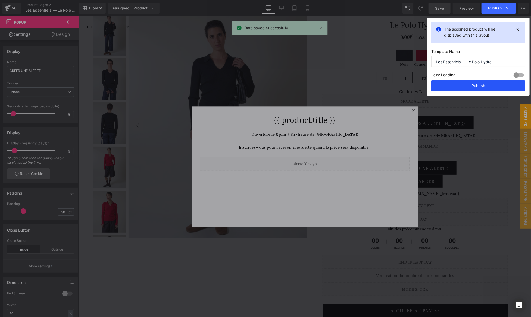
click at [490, 85] on button "Publish" at bounding box center [478, 85] width 94 height 11
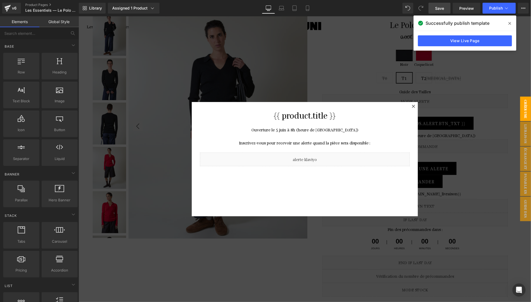
click at [299, 81] on div at bounding box center [304, 158] width 452 height 285
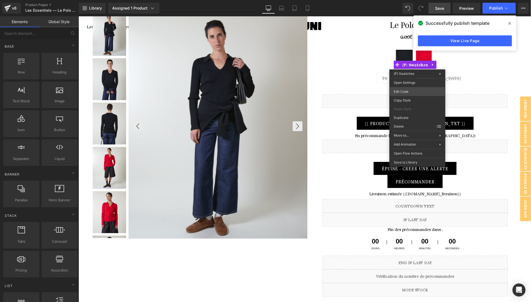
click at [404, 90] on body "Button You are previewing how the will restyle your page. You can not edit Elem…" at bounding box center [265, 151] width 531 height 302
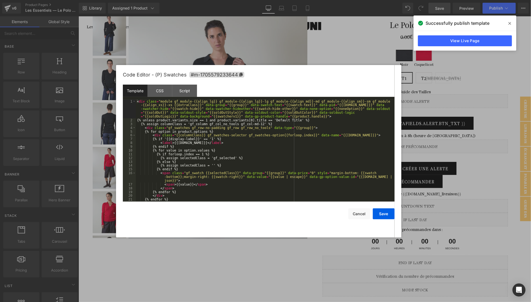
click at [189, 99] on div "Template CSS Script Data" at bounding box center [259, 91] width 272 height 15
click at [189, 94] on div "Script" at bounding box center [184, 90] width 25 height 12
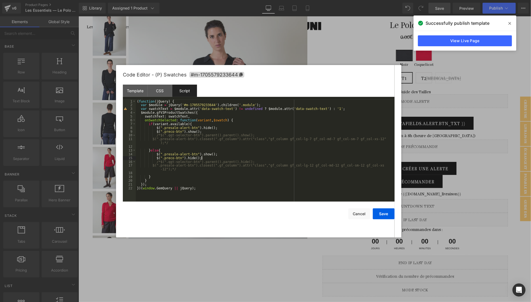
click at [206, 158] on div "( function ( jQuery ) { var $module = jQuery ( '#m-1705579233644' ) . children …" at bounding box center [265, 153] width 259 height 109
click at [174, 143] on div "( function ( jQuery ) { var $module = jQuery ( '#m-1705579233644' ) . children …" at bounding box center [265, 153] width 259 height 109
click at [169, 161] on div "( function ( jQuery ) { var $module = jQuery ( '#m-1705579233644' ) . children …" at bounding box center [265, 153] width 259 height 109
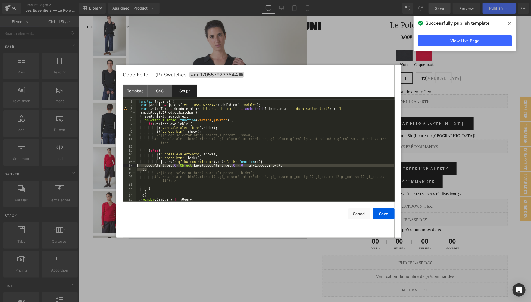
drag, startPoint x: 153, startPoint y: 169, endPoint x: 135, endPoint y: 165, distance: 18.0
click at [135, 165] on pre "1 2 3 4 5 6 7 8 9 10 11 12 13 14 15 16 17 18 19 20 21 22 23 24 25 ( function ( …" at bounding box center [259, 150] width 272 height 102
click at [160, 162] on div "( function ( jQuery ) { var $module = jQuery ( '#m-1705579233644' ) . children …" at bounding box center [265, 153] width 259 height 109
drag, startPoint x: 178, startPoint y: 169, endPoint x: 115, endPoint y: 162, distance: 62.8
click at [115, 162] on body "Button You are previewing how the will restyle your page. You can not edit Elem…" at bounding box center [265, 151] width 531 height 302
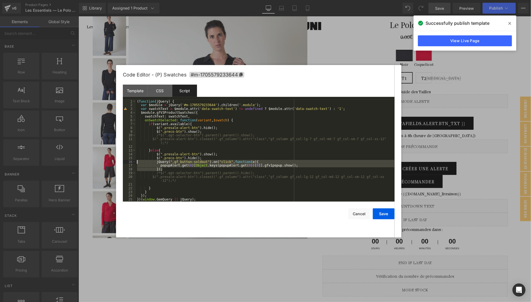
click at [187, 143] on div "( function ( jQuery ) { var $module = jQuery ( '#m-1705579233644' ) . children …" at bounding box center [265, 153] width 259 height 109
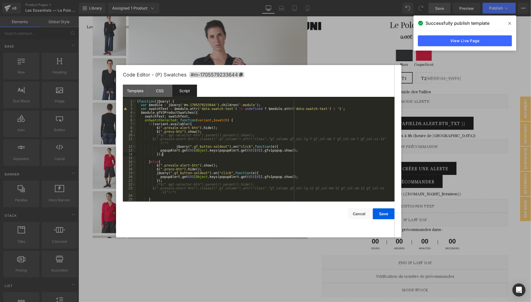
click at [176, 148] on div "( function ( jQuery ) { var $module = jQuery ( '#m-1705579233644' ) . children …" at bounding box center [264, 153] width 256 height 109
click at [215, 146] on div "( function ( jQuery ) { var $module = jQuery ( '#m-1705579233644' ) . children …" at bounding box center [264, 153] width 256 height 109
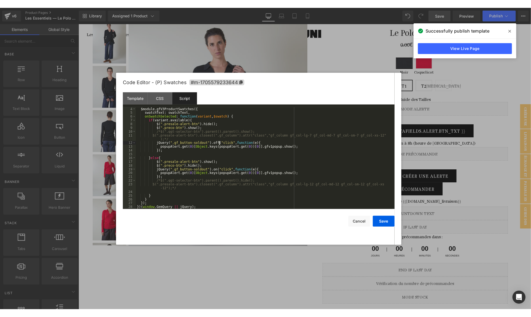
scroll to position [11, 0]
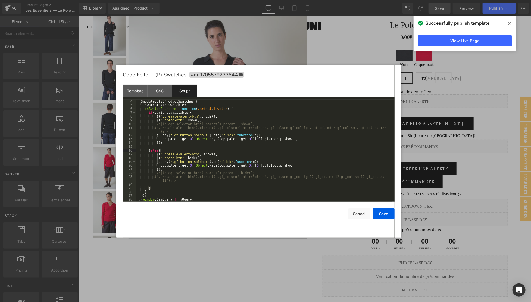
click at [219, 149] on div "$module . gfV3ProductSwatches ({ swatchText : swatchText , onSwatchSelected : f…" at bounding box center [264, 153] width 256 height 109
click at [221, 167] on div "$module . gfV3ProductSwatches ({ swatchText : swatchText , onSwatchSelected : f…" at bounding box center [264, 153] width 256 height 109
click at [221, 177] on div "$module . gfV3ProductSwatches ({ swatchText : swatchText , onSwatchSelected : f…" at bounding box center [264, 153] width 256 height 109
click at [223, 187] on div "$module . gfV3ProductSwatches ({ swatchText : swatchText , onSwatchSelected : f…" at bounding box center [264, 153] width 256 height 109
click at [300, 181] on div "$module . gfV3ProductSwatches ({ swatchText : swatchText , onSwatchSelected : f…" at bounding box center [264, 153] width 256 height 109
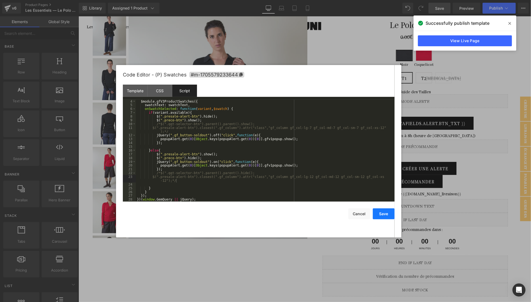
click at [383, 214] on button "Save" at bounding box center [384, 213] width 22 height 11
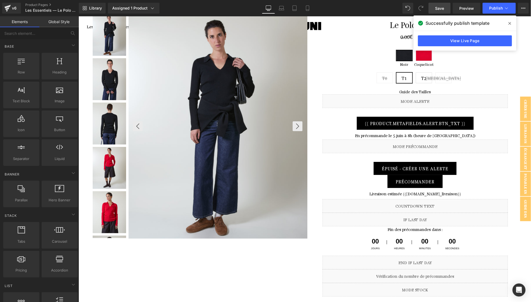
click at [440, 6] on span "Save" at bounding box center [439, 8] width 9 height 6
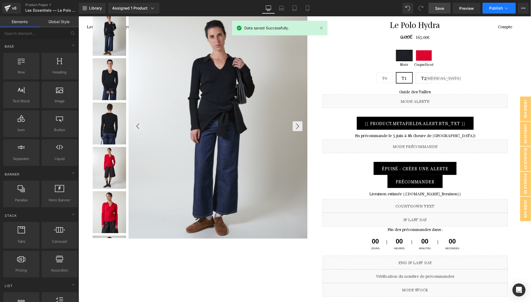
click at [493, 6] on span "Publish" at bounding box center [496, 8] width 14 height 4
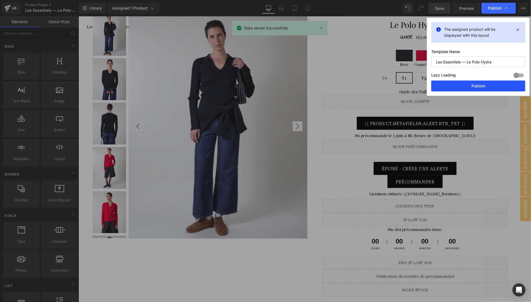
click at [485, 88] on button "Publish" at bounding box center [478, 85] width 94 height 11
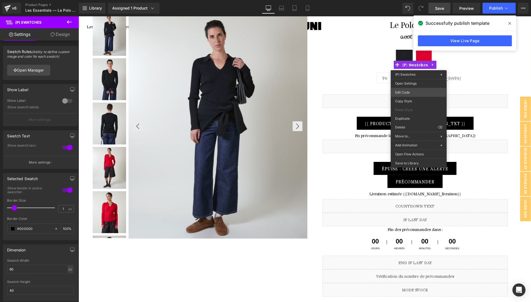
click at [414, 94] on body "Button You are previewing how the will restyle your page. You can not edit Elem…" at bounding box center [265, 151] width 531 height 302
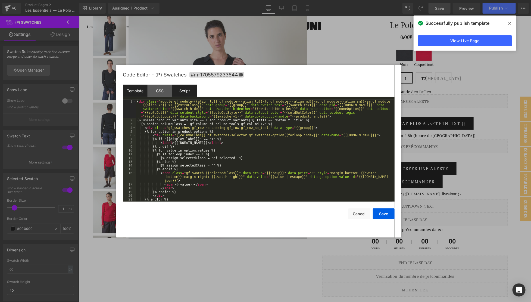
click at [184, 92] on div "Script" at bounding box center [184, 90] width 25 height 12
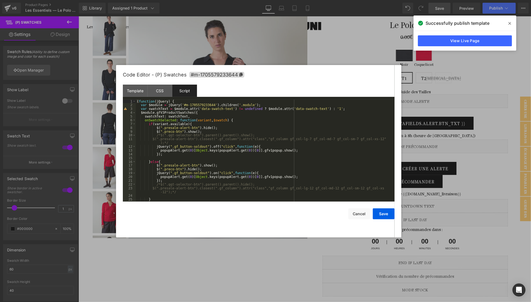
click at [168, 151] on div "( function ( jQuery ) { var $module = jQuery ( '#m-1705579233644' ) . children …" at bounding box center [264, 153] width 256 height 109
click at [485, 158] on div at bounding box center [265, 151] width 531 height 302
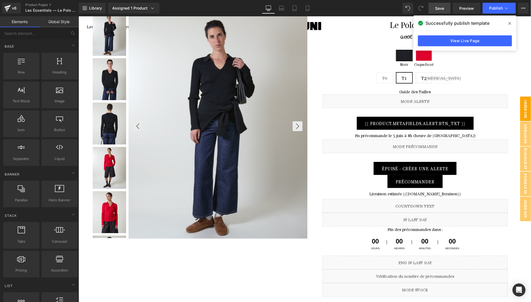
click at [527, 99] on span "CRÉER UNE ALERTE" at bounding box center [520, 108] width 22 height 24
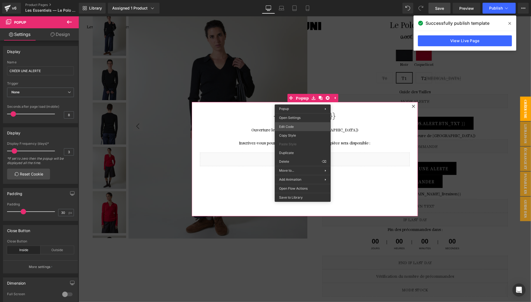
click at [294, 0] on div "Button You are previewing how the will restyle your page. You can not edit Elem…" at bounding box center [265, 0] width 531 height 0
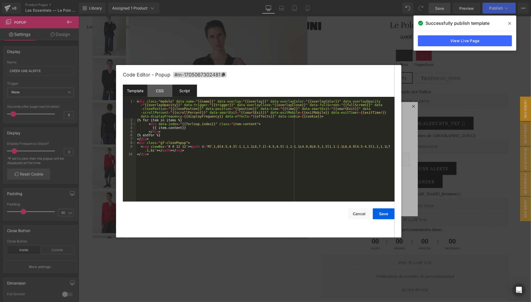
click at [184, 96] on div "Script" at bounding box center [184, 90] width 25 height 12
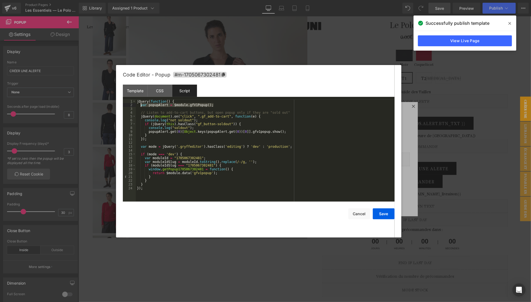
drag, startPoint x: 218, startPoint y: 105, endPoint x: 141, endPoint y: 105, distance: 76.6
click at [141, 105] on div "jQuery ( function ( ) { var popupAlert = $module . gfV1Popup ( ) ; // Listen to…" at bounding box center [265, 153] width 259 height 109
click at [199, 115] on div "jQuery ( function ( ) { var popupAlert = $module . gfV1Popup ( ) ; // Listen to…" at bounding box center [265, 153] width 259 height 109
click at [155, 118] on div "jQuery ( function ( ) { var popupAlert = $module . gfV1Popup ( ) ; // Listen to…" at bounding box center [265, 153] width 259 height 109
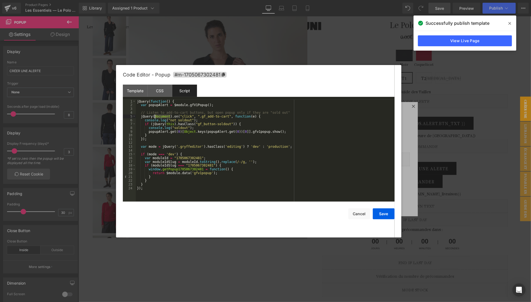
click at [155, 118] on div "jQuery ( function ( ) { var popupAlert = $module . gfV1Popup ( ) ; // Listen to…" at bounding box center [265, 153] width 259 height 109
click at [159, 138] on div "jQuery ( function ( ) { var popupAlert = $module . gfV1Popup ( ) ; // Listen to…" at bounding box center [265, 153] width 259 height 109
click at [191, 118] on div "jQuery ( function ( ) { var popupAlert = $module . gfV1Popup ( ) ; // Listen to…" at bounding box center [265, 153] width 259 height 109
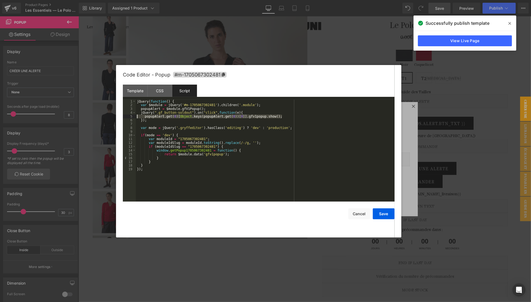
drag, startPoint x: 285, startPoint y: 115, endPoint x: 130, endPoint y: 117, distance: 155.7
click at [130, 117] on pre "1 2 3 4 5 6 7 8 9 10 11 12 13 14 15 16 17 18 19 jQuery ( function ( ) { var $mo…" at bounding box center [259, 150] width 272 height 102
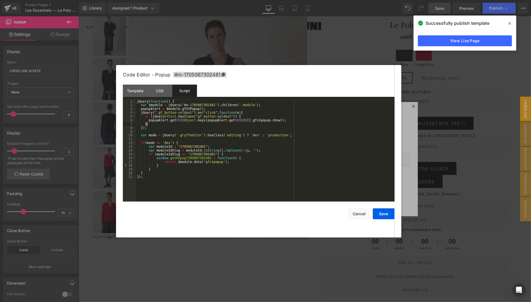
click at [163, 123] on div "jQuery ( function ( ) { var $module = jQuery ( '#m-1705067302481' ) . children …" at bounding box center [265, 153] width 259 height 109
click at [164, 124] on div "jQuery ( function ( ) { var $module = jQuery ( '#m-1705067302481' ) . children …" at bounding box center [265, 153] width 259 height 109
click at [164, 126] on div "jQuery ( function ( ) { var $module = jQuery ( '#m-1705067302481' ) . children …" at bounding box center [265, 153] width 259 height 109
click at [165, 125] on div "jQuery ( function ( ) { var $module = jQuery ( '#m-1705067302481' ) . children …" at bounding box center [265, 153] width 259 height 109
click at [165, 130] on div "jQuery ( function ( ) { var $module = jQuery ( '#m-1705067302481' ) . children …" at bounding box center [265, 153] width 259 height 109
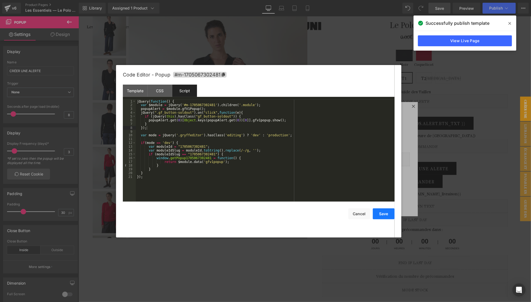
click at [385, 215] on button "Save" at bounding box center [384, 213] width 22 height 11
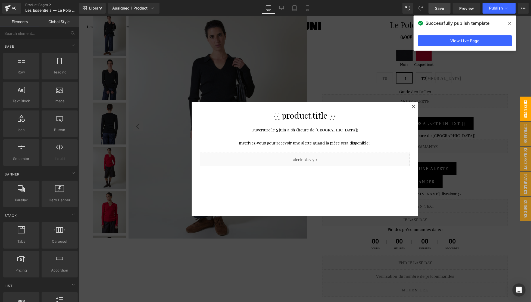
click at [434, 93] on div at bounding box center [304, 158] width 452 height 285
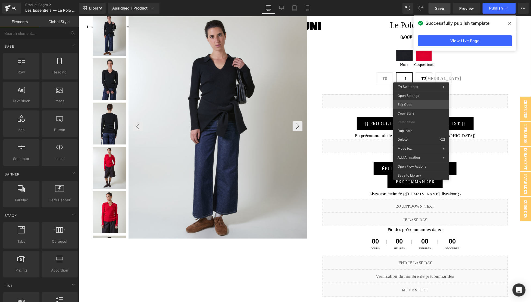
click at [412, 102] on body "Button You are previewing how the will restyle your page. You can not edit Elem…" at bounding box center [265, 151] width 531 height 302
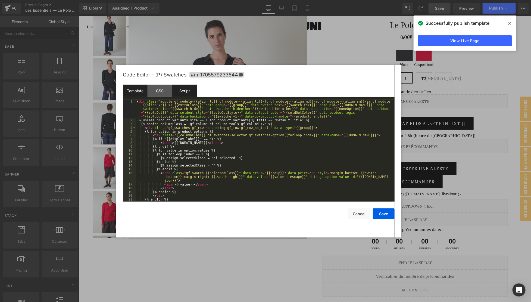
click at [178, 96] on div "Script" at bounding box center [184, 90] width 25 height 12
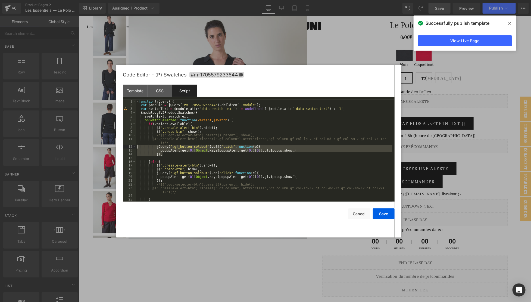
drag, startPoint x: 178, startPoint y: 154, endPoint x: 100, endPoint y: 147, distance: 78.6
click at [100, 147] on body "Button You are previewing how the will restyle your page. You can not edit Elem…" at bounding box center [265, 151] width 531 height 302
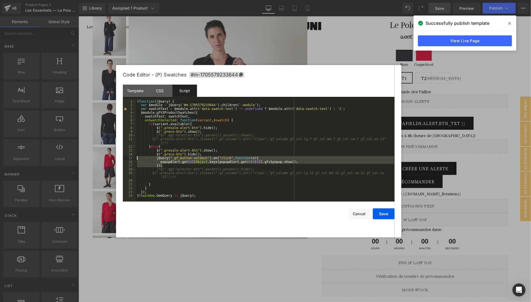
drag, startPoint x: 164, startPoint y: 166, endPoint x: 117, endPoint y: 157, distance: 48.0
click at [117, 157] on div "Code Editor - (P) Swatches #m-1705579233644 Template CSS Script Data 1 2 3 4 5 …" at bounding box center [258, 151] width 285 height 172
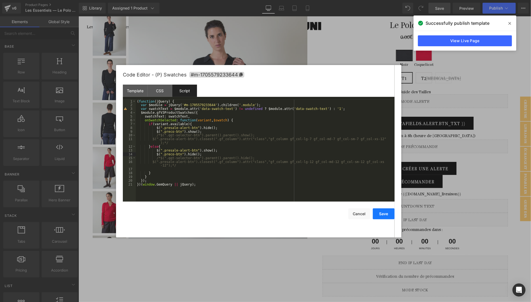
click at [388, 215] on button "Save" at bounding box center [384, 213] width 22 height 11
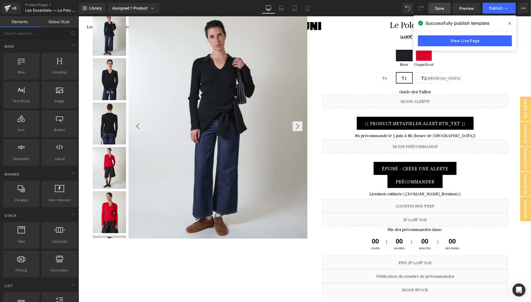
click at [445, 7] on link "Save" at bounding box center [439, 8] width 22 height 11
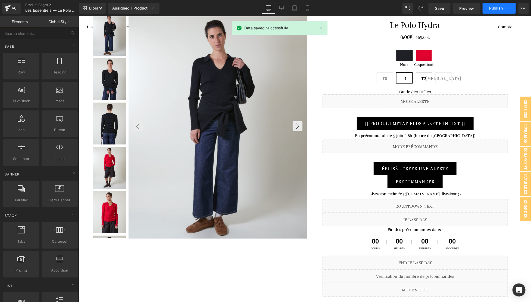
click at [487, 7] on button "Publish" at bounding box center [498, 8] width 33 height 11
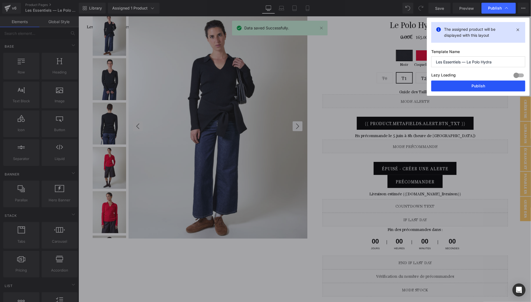
click at [489, 87] on button "Publish" at bounding box center [478, 85] width 94 height 11
